Goal: Transaction & Acquisition: Obtain resource

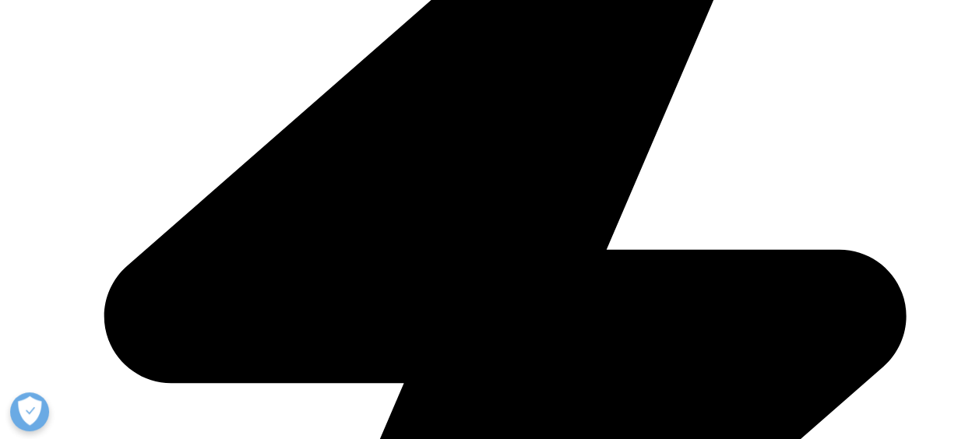
scroll to position [934, 0]
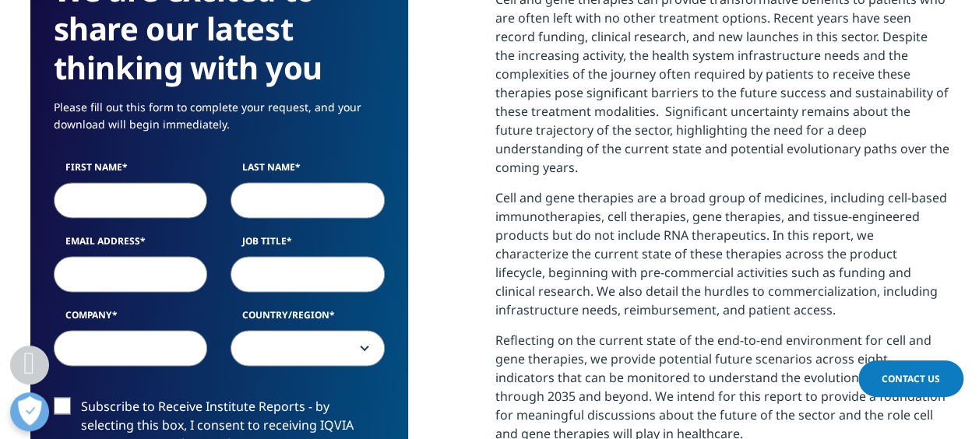
click at [167, 199] on input "First Name" at bounding box center [131, 200] width 154 height 36
click at [165, 203] on input "First Name" at bounding box center [131, 200] width 154 height 36
click at [168, 192] on input "First Name" at bounding box center [131, 200] width 154 height 36
type input "A"
type input "[PERSON_NAME]"
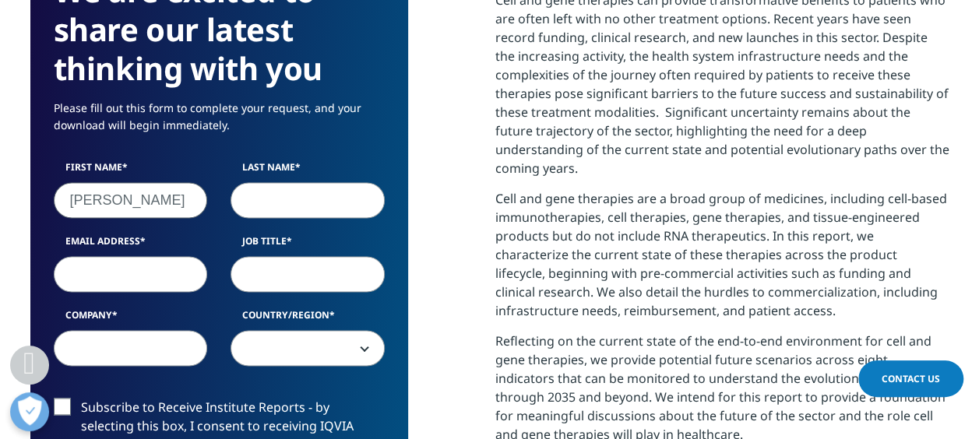
click at [284, 196] on input "Last Name" at bounding box center [307, 200] width 154 height 36
type input "Lai"
click at [135, 271] on input "Email Address" at bounding box center [131, 274] width 154 height 36
type input "[EMAIL_ADDRESS][DOMAIN_NAME]"
type input "ITRI"
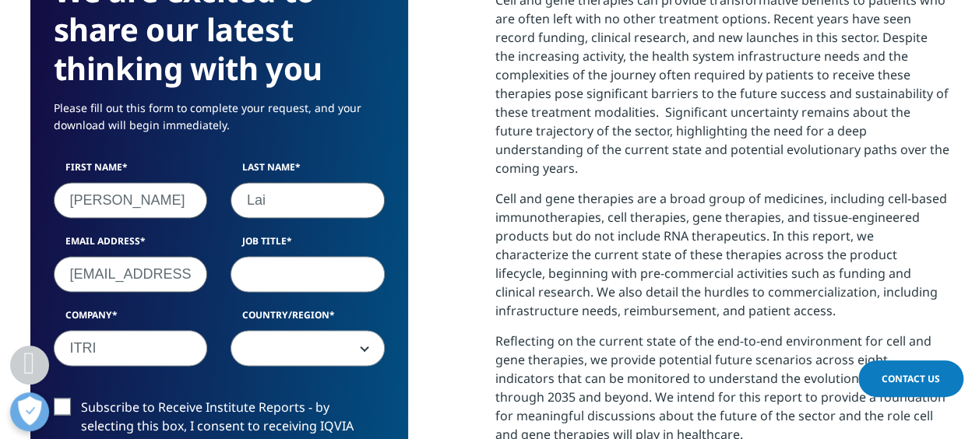
select select "[GEOGRAPHIC_DATA]"
click at [316, 273] on input "Job Title" at bounding box center [307, 274] width 154 height 36
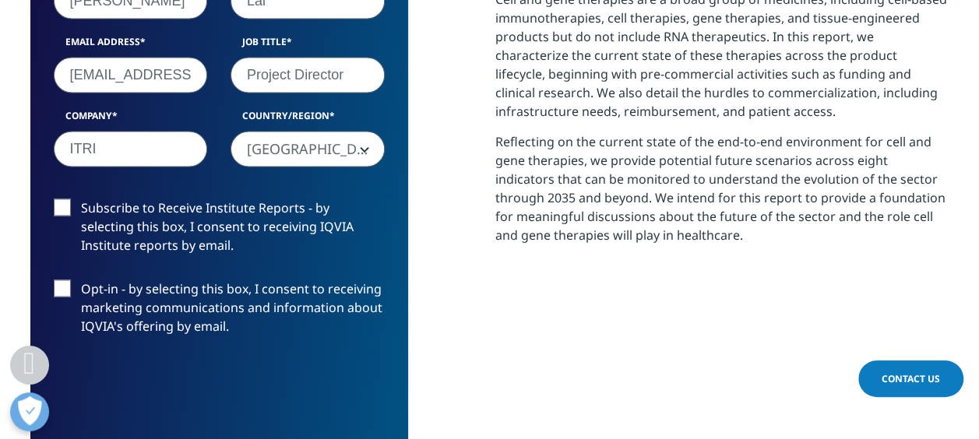
scroll to position [1168, 0]
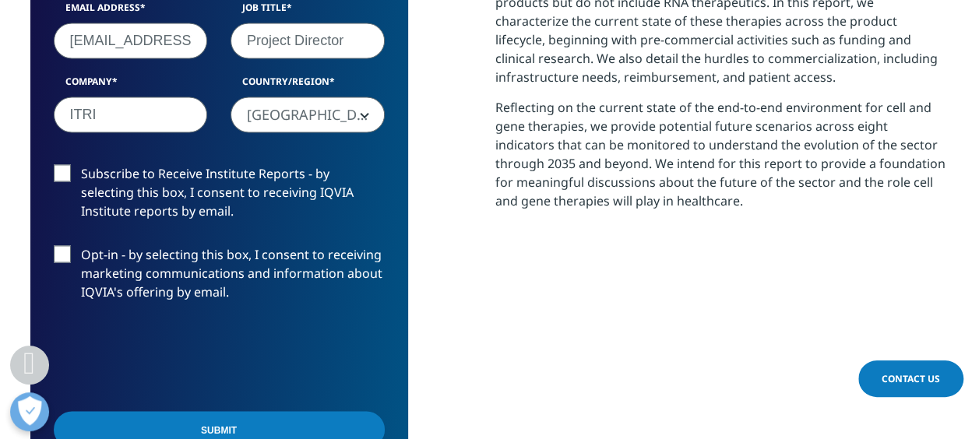
type input "Project Director"
click at [67, 167] on label "Subscribe to Receive Institute Reports - by selecting this box, I consent to re…" at bounding box center [219, 196] width 331 height 65
click at [81, 164] on input "Subscribe to Receive Institute Reports - by selecting this box, I consent to re…" at bounding box center [81, 164] width 0 height 0
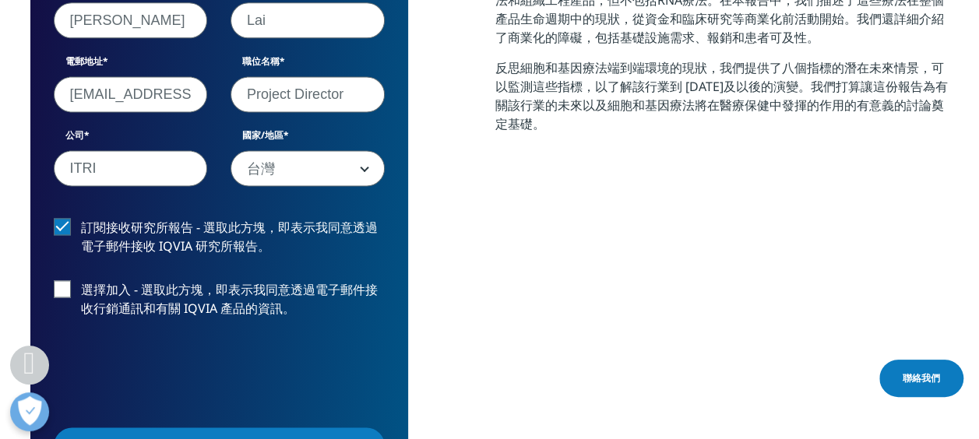
scroll to position [1090, 0]
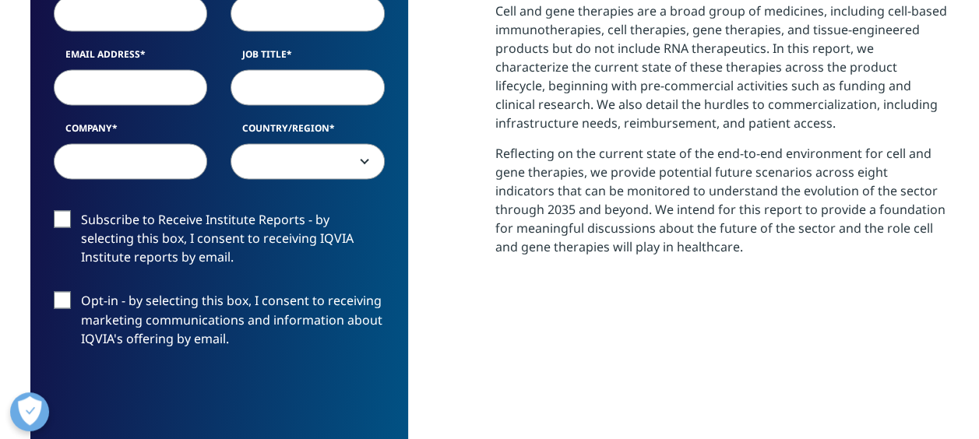
scroll to position [1090, 0]
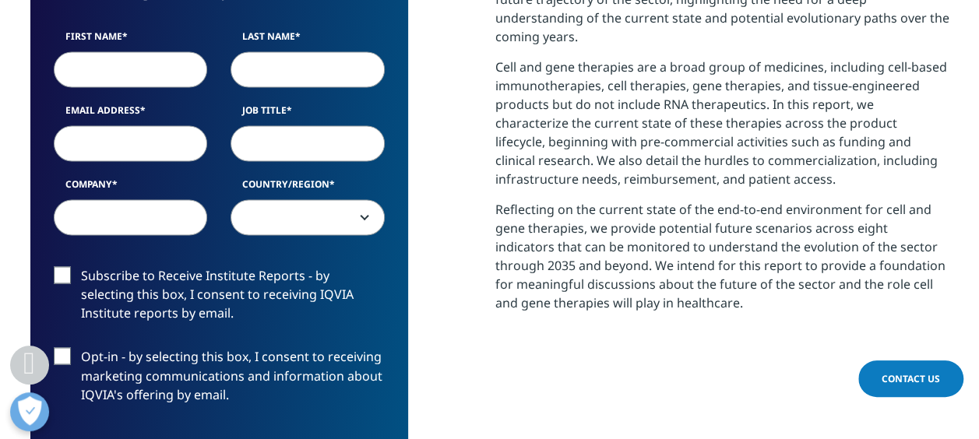
click at [67, 266] on label "Subscribe to Receive Institute Reports - by selecting this box, I consent to re…" at bounding box center [219, 298] width 331 height 65
click at [81, 266] on input "Subscribe to Receive Institute Reports - by selecting this box, I consent to re…" at bounding box center [81, 266] width 0 height 0
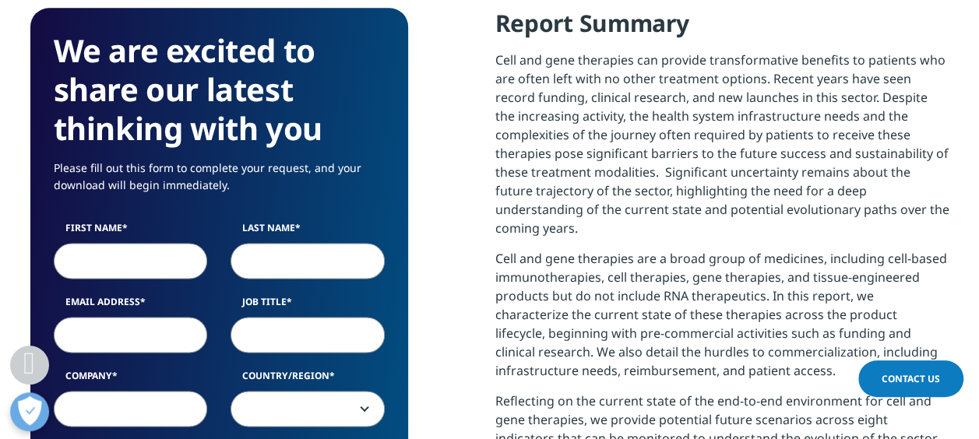
scroll to position [1012, 0]
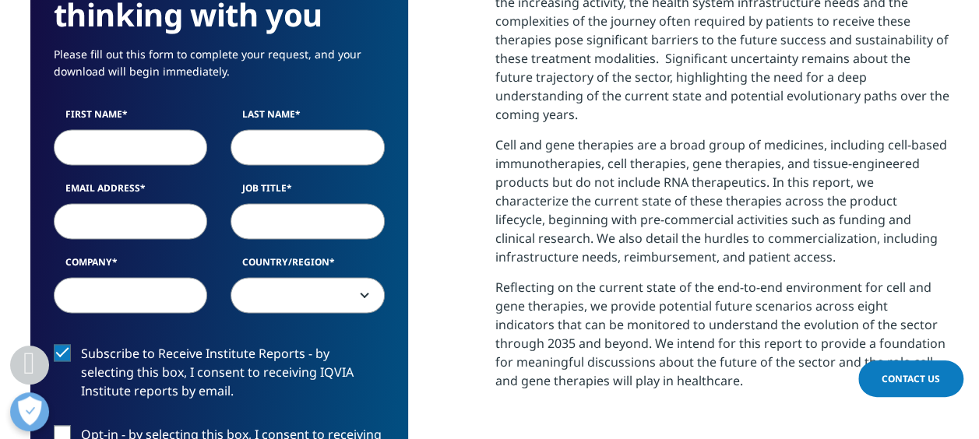
click at [168, 143] on div "First Name Last Name Email Address Job Title Company Country/Region [GEOGRAPHIC…" at bounding box center [219, 218] width 354 height 222
click at [171, 129] on input "First Name" at bounding box center [131, 147] width 154 height 36
type input "[PERSON_NAME]"
type input "Lai"
type input "[EMAIL_ADDRESS][DOMAIN_NAME]"
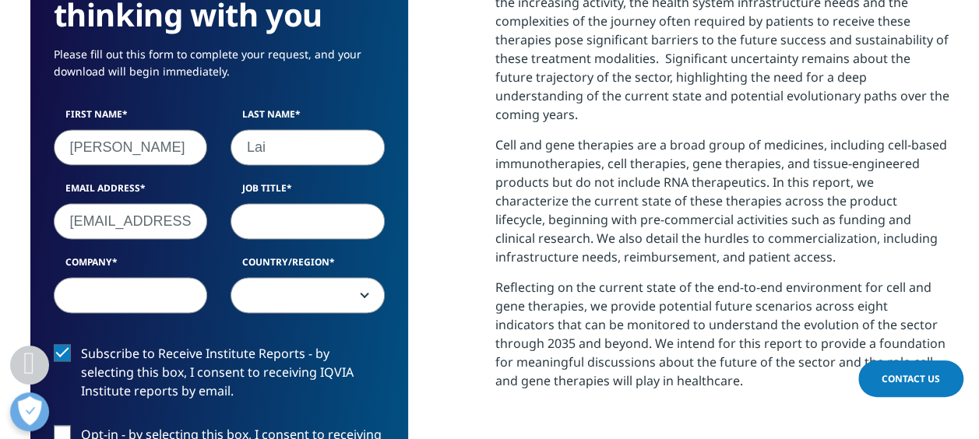
type input "Project Director"
type input "ITRI"
select select "[GEOGRAPHIC_DATA]"
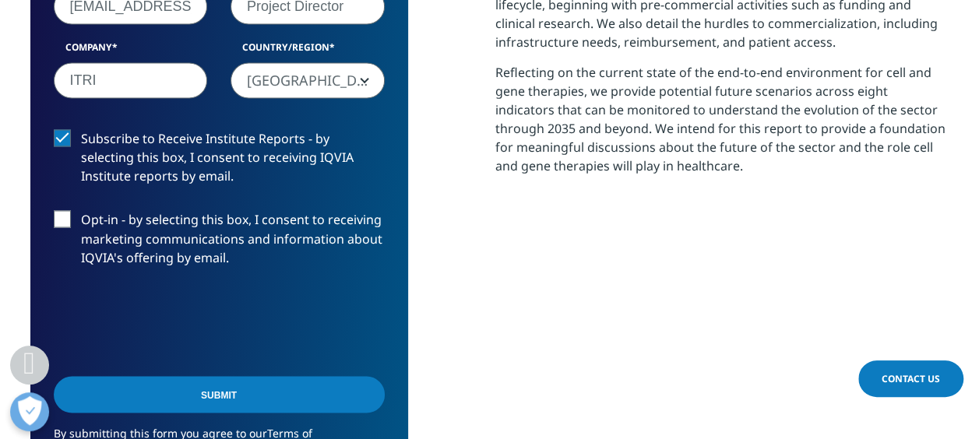
scroll to position [1246, 0]
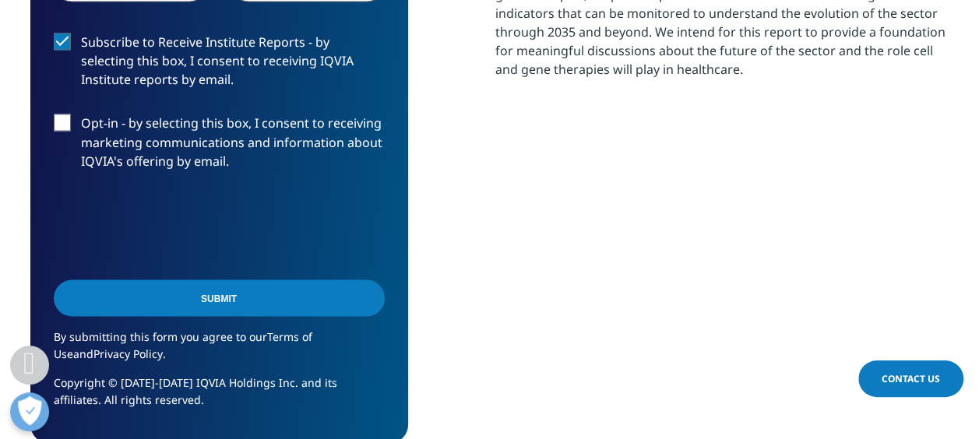
click at [204, 280] on input "Submit" at bounding box center [219, 298] width 331 height 37
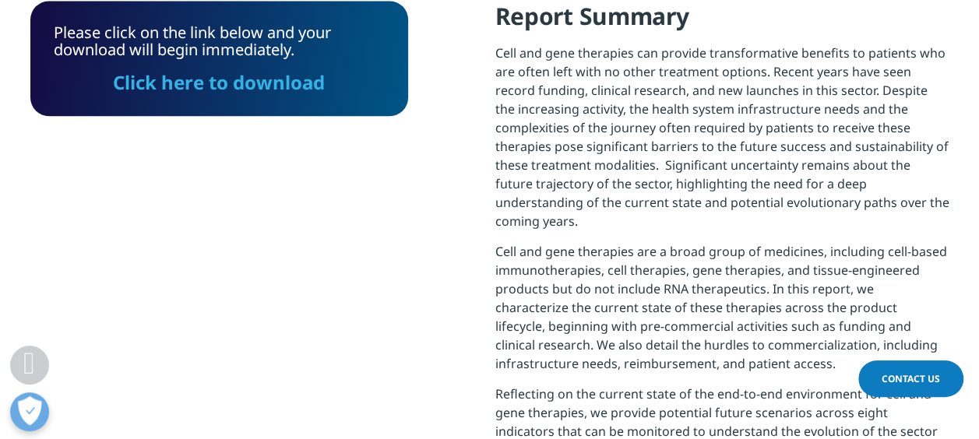
scroll to position [672, 0]
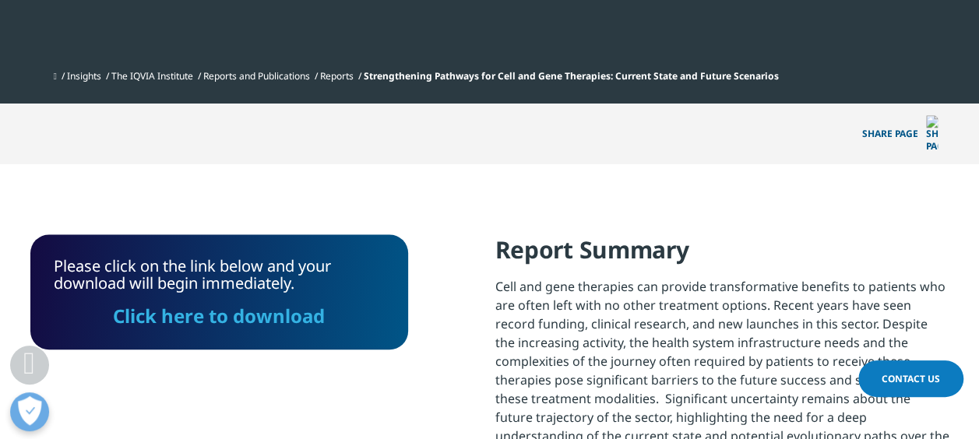
drag, startPoint x: 254, startPoint y: 293, endPoint x: 467, endPoint y: 315, distance: 214.5
click at [253, 303] on link "Click here to download" at bounding box center [219, 316] width 212 height 26
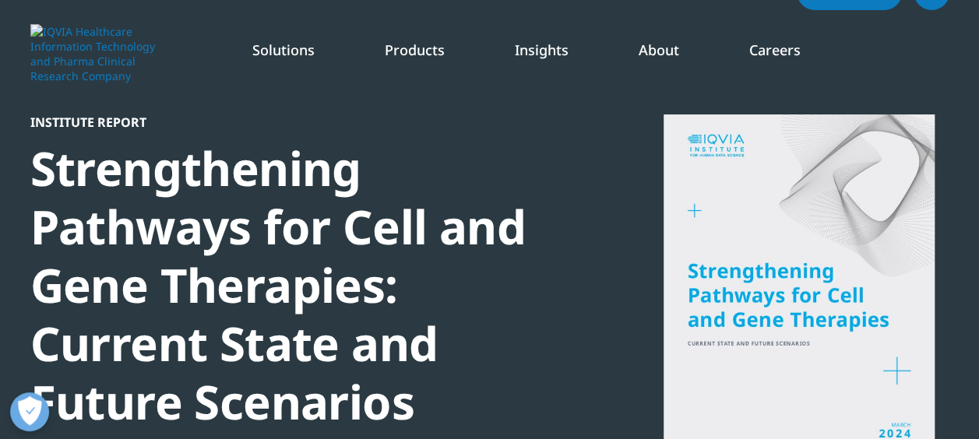
scroll to position [0, 0]
